Goal: Transaction & Acquisition: Purchase product/service

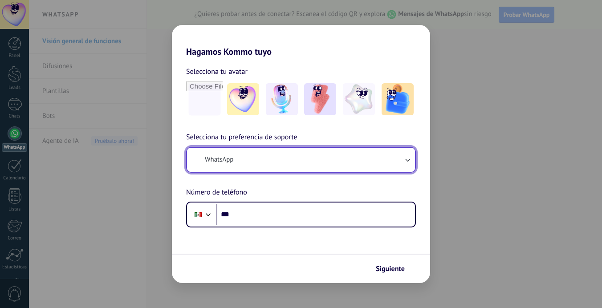
click at [258, 153] on button "WhatsApp" at bounding box center [301, 160] width 228 height 24
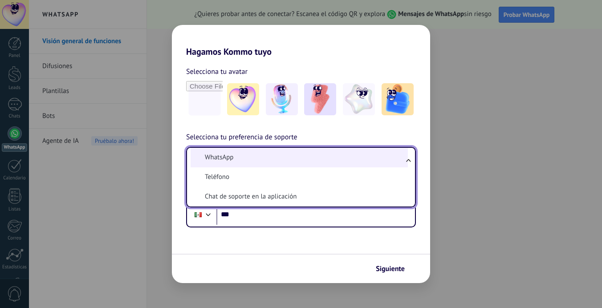
click at [252, 158] on li "WhatsApp" at bounding box center [299, 158] width 217 height 20
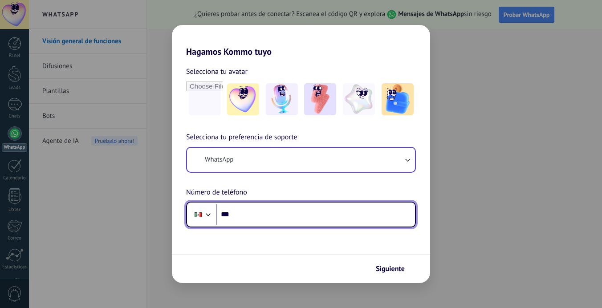
click at [253, 211] on input "***" at bounding box center [315, 214] width 199 height 20
type input "**********"
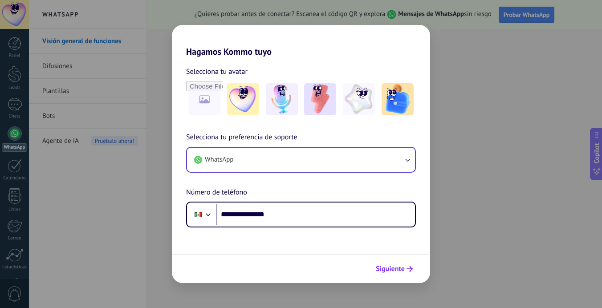
click at [394, 269] on span "Siguiente" at bounding box center [390, 269] width 29 height 6
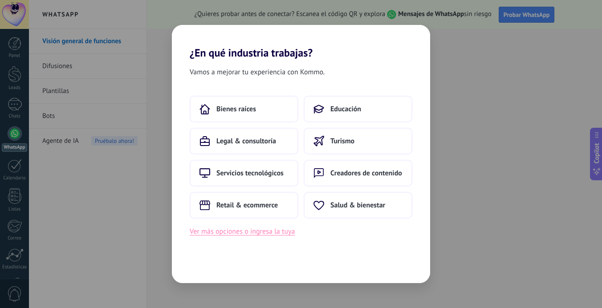
click at [263, 231] on button "Ver más opciones o ingresa la tuya" at bounding box center [242, 232] width 105 height 12
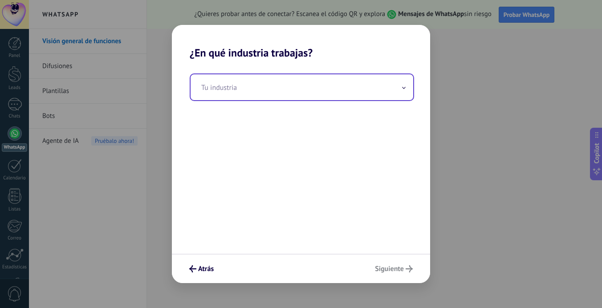
click at [272, 89] on input "text" at bounding box center [302, 87] width 223 height 26
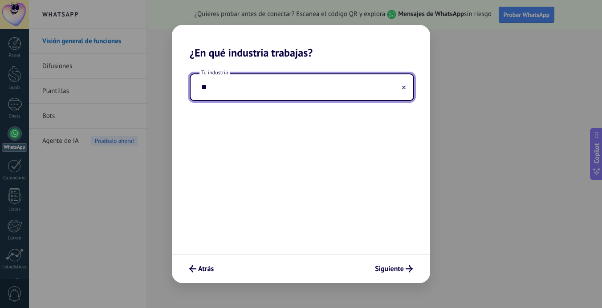
type input "*"
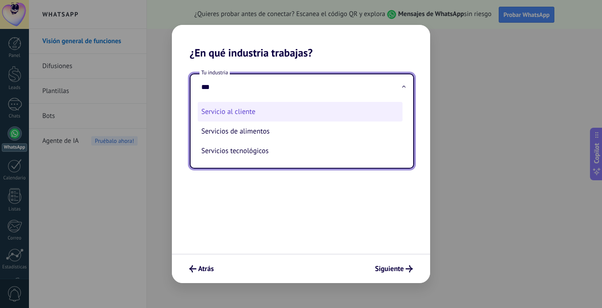
click at [259, 108] on li "Servicio al cliente" at bounding box center [300, 112] width 205 height 20
type input "**********"
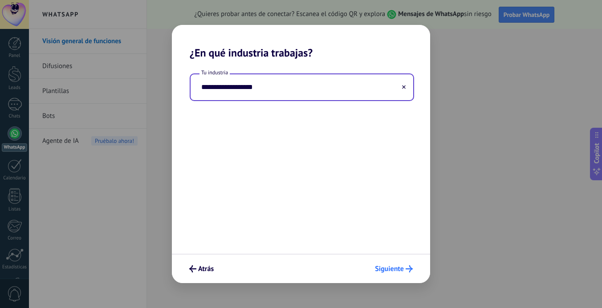
click at [384, 268] on span "Siguiente" at bounding box center [389, 269] width 29 height 6
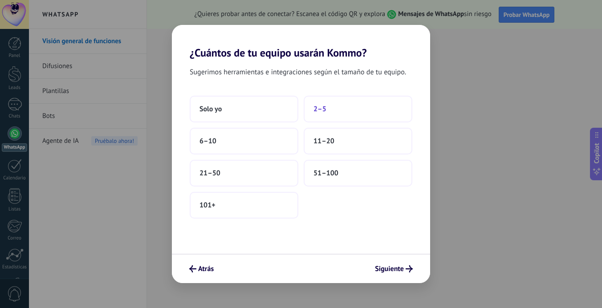
click at [321, 112] on span "2–5" at bounding box center [319, 109] width 13 height 9
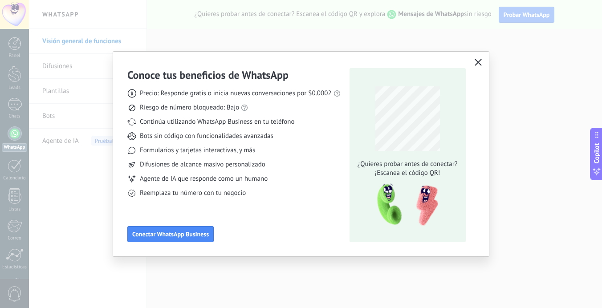
click at [478, 64] on icon "button" at bounding box center [478, 62] width 7 height 7
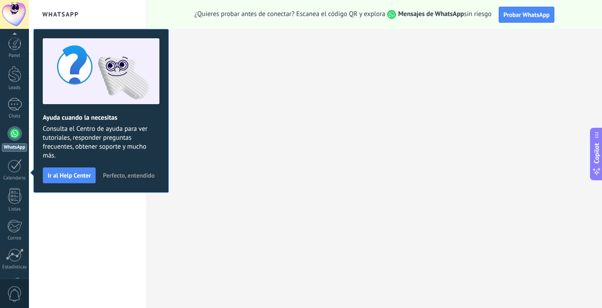
scroll to position [62, 0]
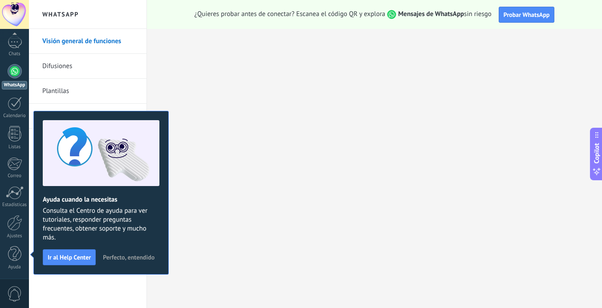
click at [144, 258] on span "Perfecto, entendido" at bounding box center [129, 257] width 52 height 6
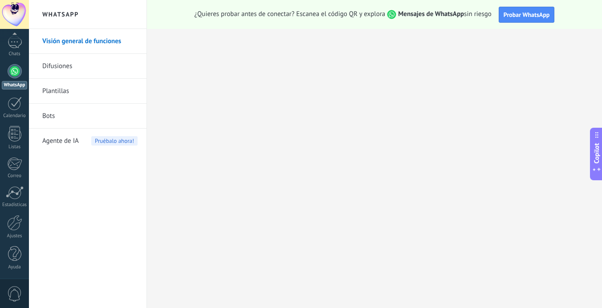
scroll to position [61, 0]
click at [16, 10] on div at bounding box center [14, 14] width 29 height 29
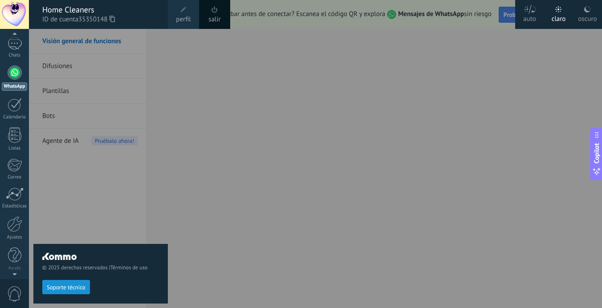
click at [118, 178] on div "© 2025 derechos reservados | Términos de uso Soporte técnico" at bounding box center [100, 168] width 134 height 279
click at [199, 65] on div at bounding box center [330, 154] width 602 height 308
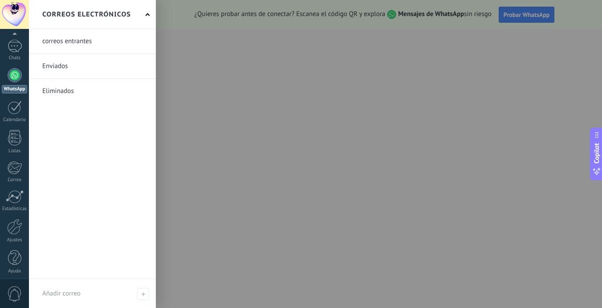
scroll to position [62, 0]
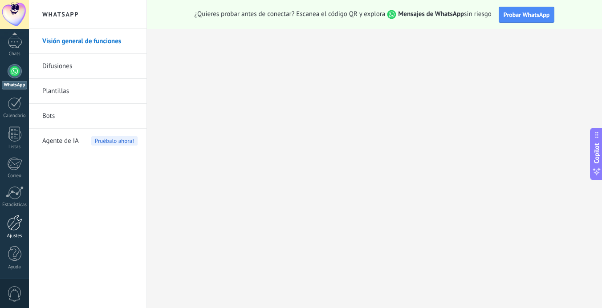
click at [12, 228] on div at bounding box center [14, 223] width 15 height 16
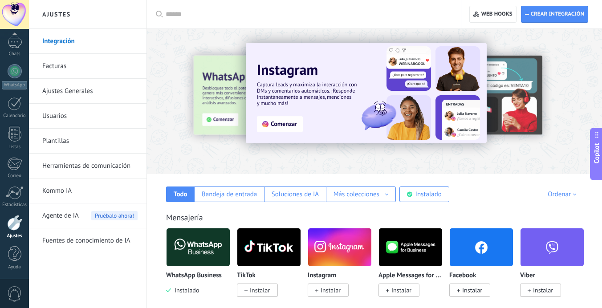
click at [88, 70] on link "Facturas" at bounding box center [89, 66] width 95 height 25
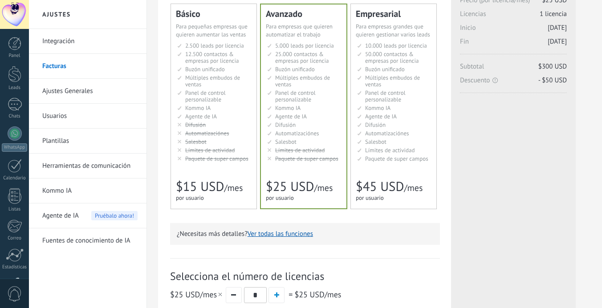
click at [307, 65] on span "25.000 contactos & empresas por licencia" at bounding box center [301, 57] width 53 height 14
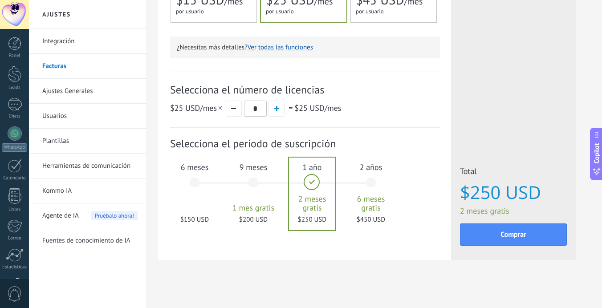
scroll to position [263, 0]
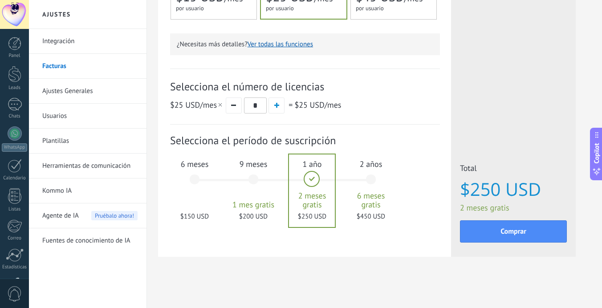
click at [196, 179] on div "6 meses $150 USD" at bounding box center [195, 183] width 48 height 63
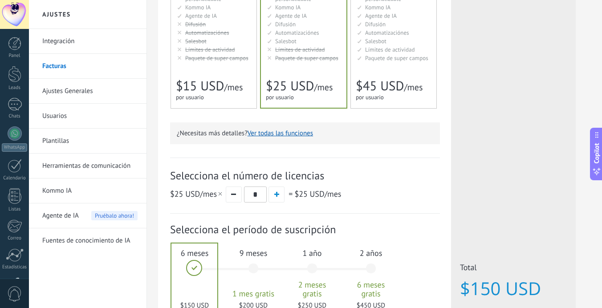
scroll to position [173, 0]
click at [284, 137] on button "Ver todas las funciones" at bounding box center [280, 133] width 65 height 8
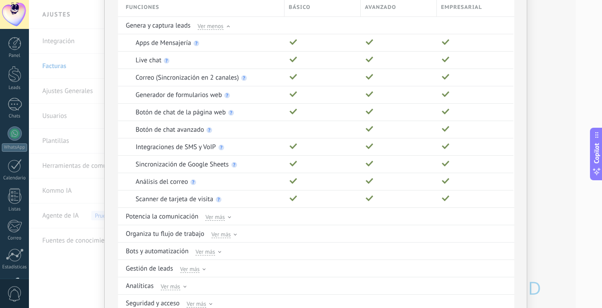
scroll to position [0, 0]
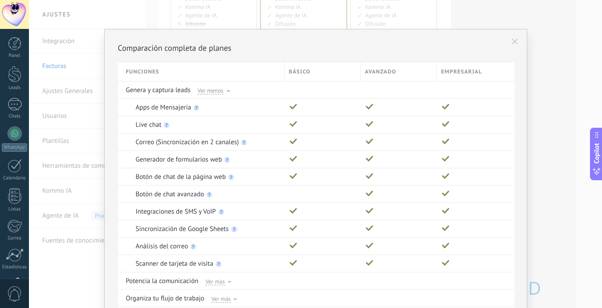
click at [514, 42] on icon at bounding box center [515, 41] width 6 height 6
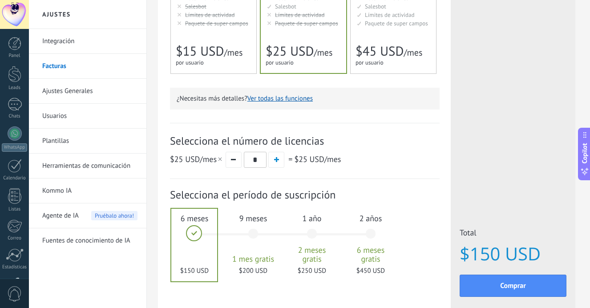
scroll to position [263, 0]
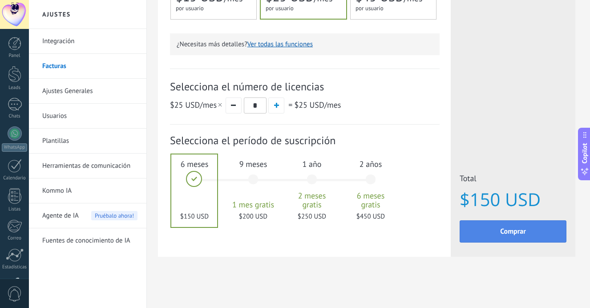
click at [487, 229] on button "Comprar" at bounding box center [513, 231] width 107 height 22
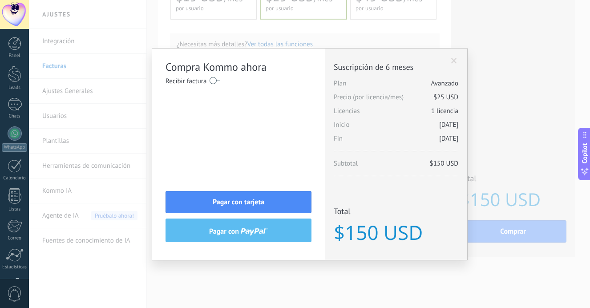
click at [213, 82] on label at bounding box center [215, 80] width 11 height 14
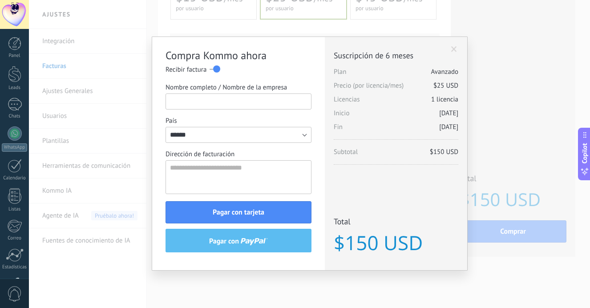
click at [221, 103] on input "Nombre completo / Nombre de la empresa" at bounding box center [239, 101] width 146 height 16
type input "*******"
click at [192, 175] on textarea "Dirección de facturación" at bounding box center [239, 177] width 146 height 34
type textarea "**********"
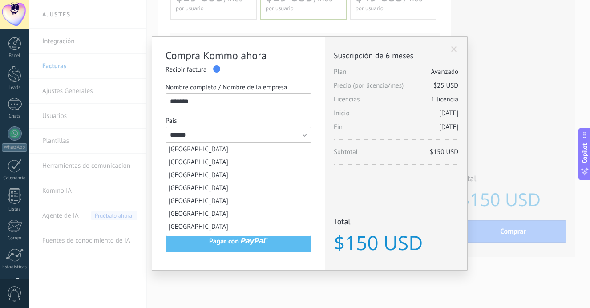
scroll to position [1923, 0]
click at [247, 134] on input "******" at bounding box center [239, 135] width 146 height 16
click at [236, 112] on div "Nombre completo / Nombre de la empresa ******* País Afganistán Albania Alemania…" at bounding box center [239, 138] width 146 height 111
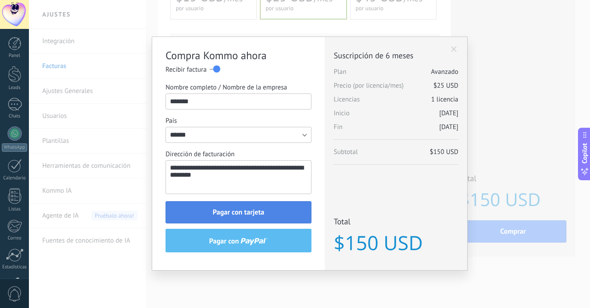
click at [239, 209] on span "Pagar con tarjeta" at bounding box center [239, 212] width 52 height 6
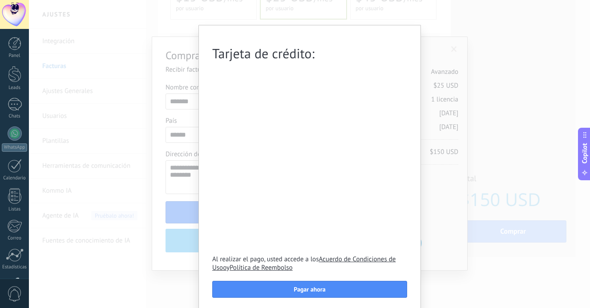
scroll to position [36, 0]
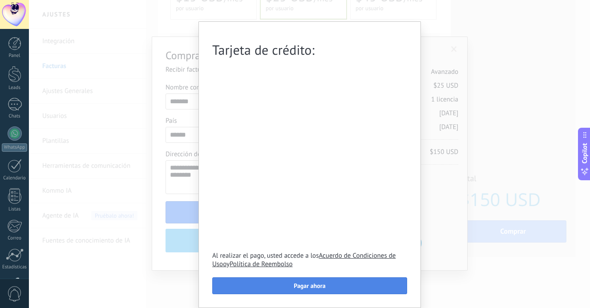
click at [301, 284] on span "Pagar ahora" at bounding box center [310, 286] width 32 height 6
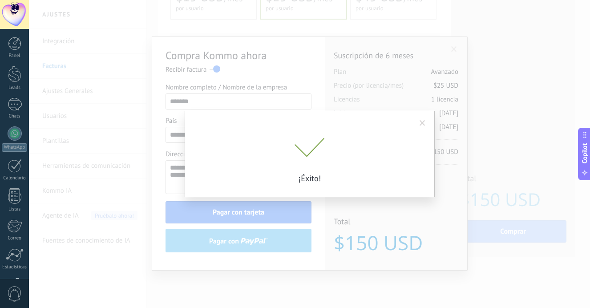
scroll to position [0, 0]
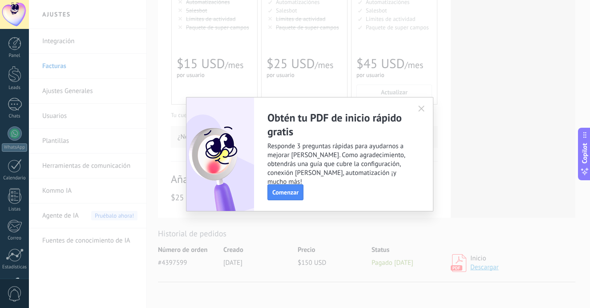
click at [420, 108] on icon "button" at bounding box center [421, 109] width 6 height 6
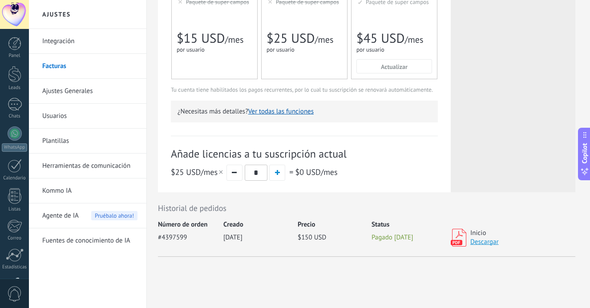
scroll to position [225, 0]
click at [479, 240] on link "Descargar" at bounding box center [485, 241] width 28 height 8
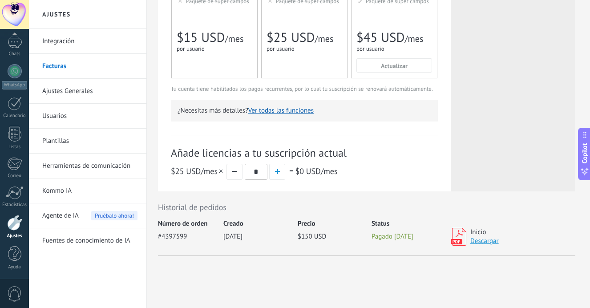
click at [14, 294] on span "0" at bounding box center [14, 294] width 15 height 16
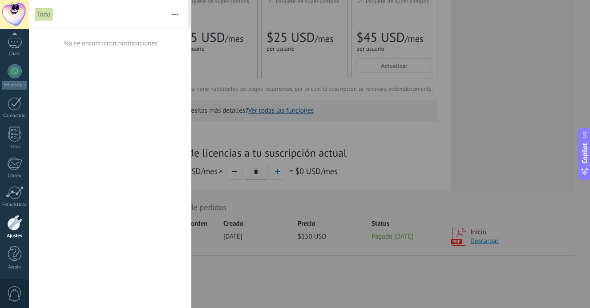
click at [14, 294] on span "0" at bounding box center [14, 294] width 15 height 16
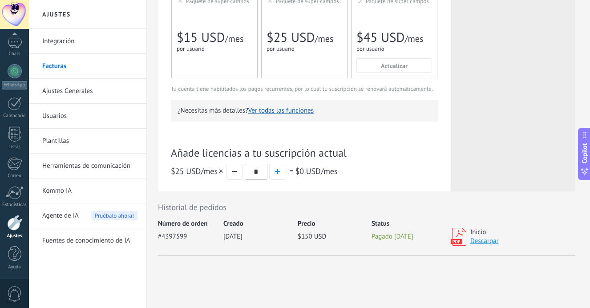
click at [12, 226] on div at bounding box center [14, 223] width 15 height 16
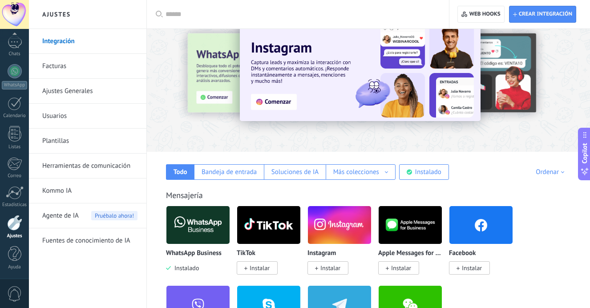
scroll to position [11, 0]
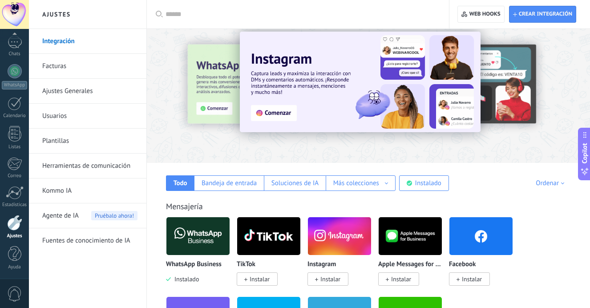
click at [91, 117] on link "Usuarios" at bounding box center [89, 116] width 95 height 25
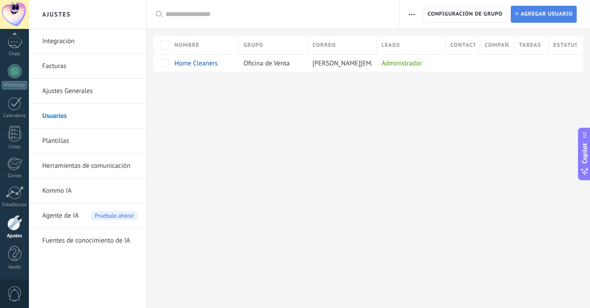
click at [536, 12] on span "Agregar usuario" at bounding box center [547, 14] width 52 height 16
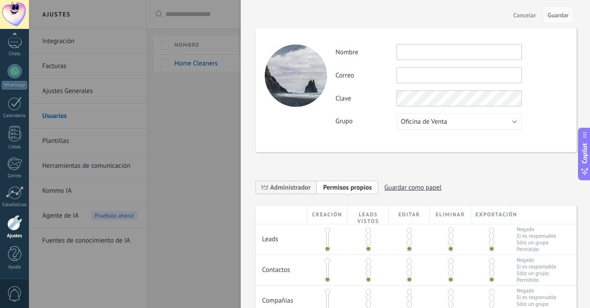
click at [443, 61] on div "Actividad Nombre Correo No puedes editar este correo porque el usuario tiene la…" at bounding box center [452, 86] width 232 height 85
click at [438, 53] on input "text" at bounding box center [460, 52] width 126 height 16
click at [213, 116] on div at bounding box center [295, 154] width 590 height 308
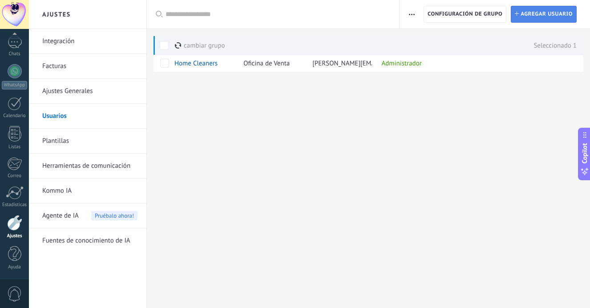
click at [524, 16] on span "Agregar usuario" at bounding box center [547, 14] width 52 height 16
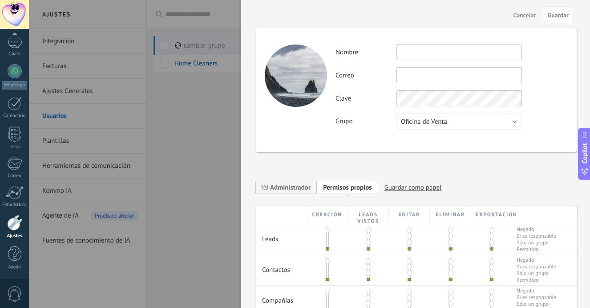
click at [414, 53] on input "text" at bounding box center [460, 52] width 126 height 16
type input "**********"
click at [416, 75] on input "text" at bounding box center [460, 75] width 126 height 16
type input "**********"
click at [470, 123] on button "Oficina de Venta" at bounding box center [460, 122] width 126 height 16
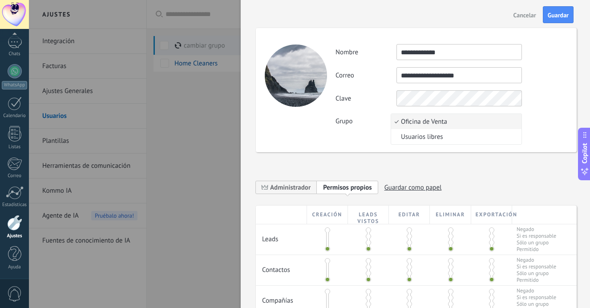
click at [470, 123] on span "Oficina de Venta" at bounding box center [455, 122] width 128 height 8
click at [553, 12] on span "Guardar" at bounding box center [558, 15] width 21 height 6
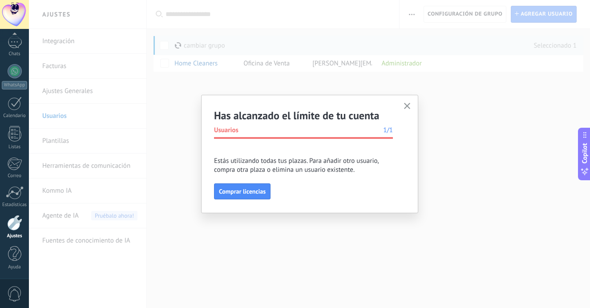
click at [407, 106] on use "button" at bounding box center [407, 106] width 7 height 7
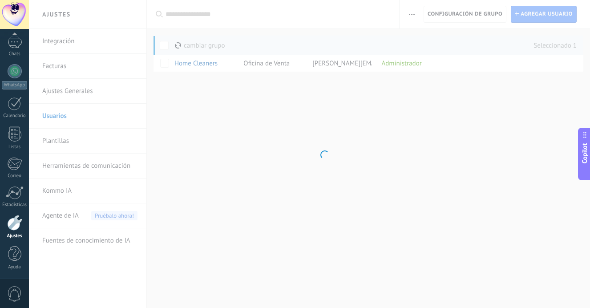
click at [369, 145] on body ".abecls-1,.abecls-2{fill-rule:evenodd}.abecls-2{fill:#fff} .abhcls-1{fill:none}…" at bounding box center [295, 154] width 590 height 308
click at [319, 143] on body ".abecls-1,.abecls-2{fill-rule:evenodd}.abecls-2{fill:#fff} .abhcls-1{fill:none}…" at bounding box center [295, 154] width 590 height 308
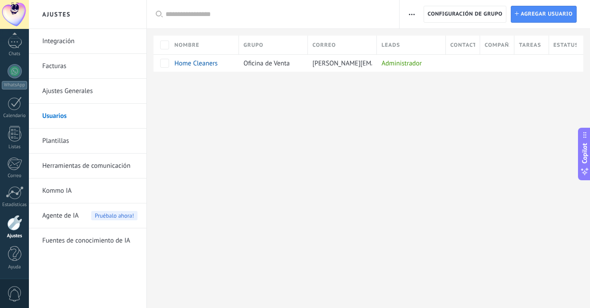
click at [86, 92] on link "Ajustes Generales" at bounding box center [89, 91] width 95 height 25
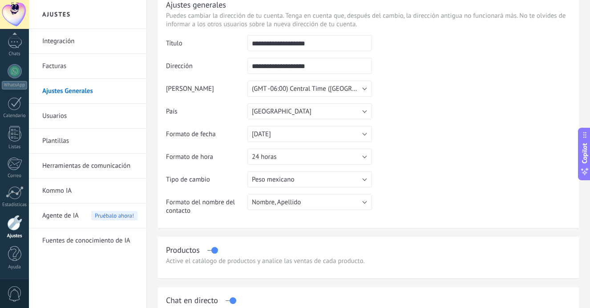
scroll to position [39, 0]
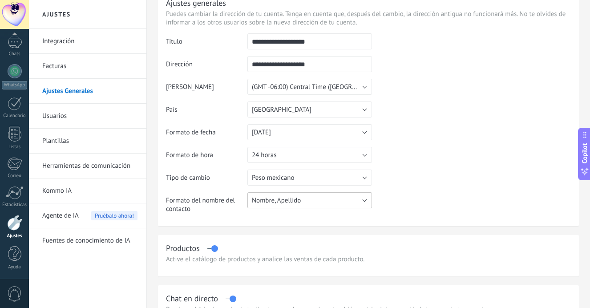
click at [271, 203] on span "Nombre, Apellido" at bounding box center [276, 200] width 49 height 8
click at [224, 215] on td "Formato del nombre del contacto" at bounding box center [206, 206] width 81 height 28
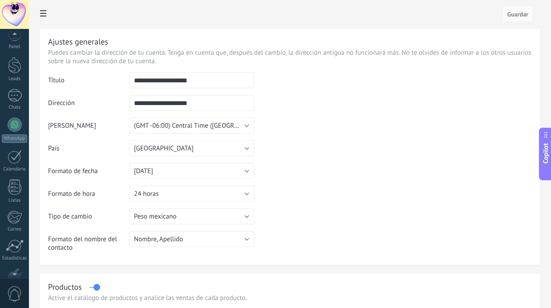
scroll to position [0, 0]
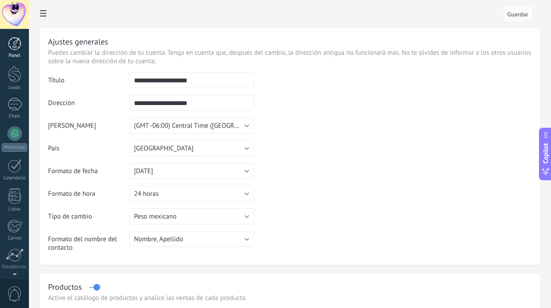
click at [19, 45] on div at bounding box center [14, 43] width 13 height 13
